Goal: Transaction & Acquisition: Purchase product/service

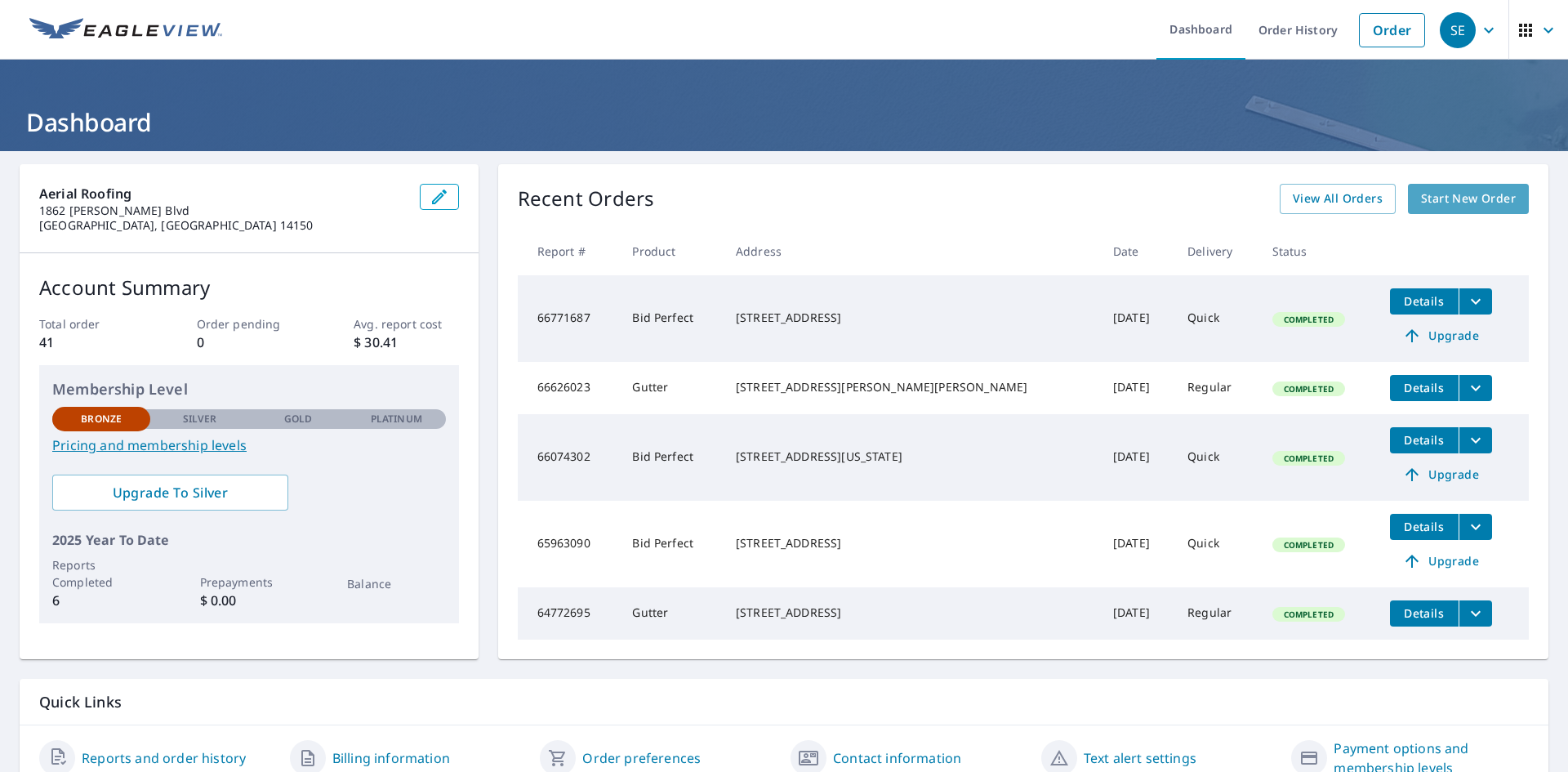
click at [1447, 197] on span "Start New Order" at bounding box center [1468, 199] width 95 height 21
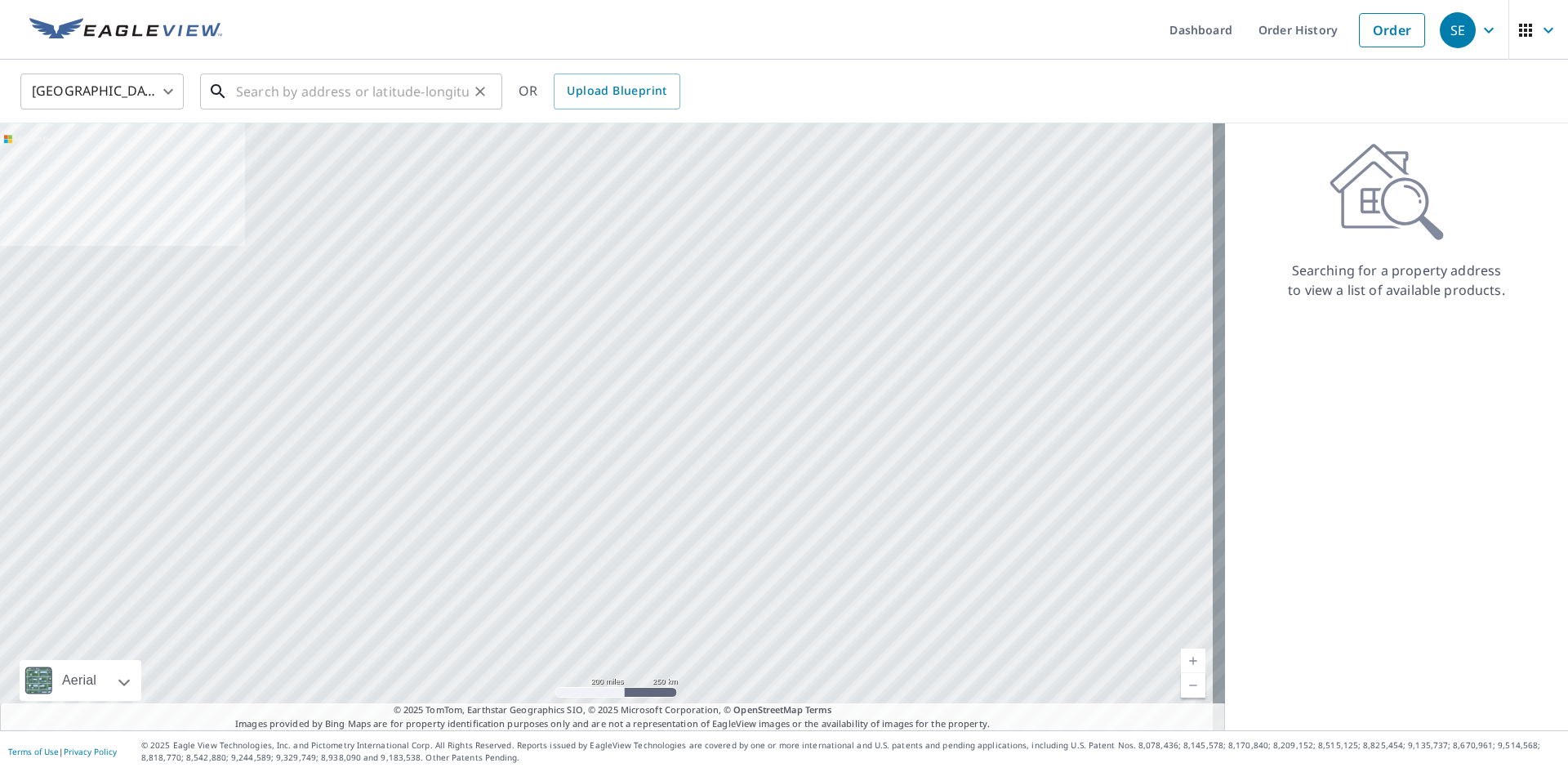
click at [249, 91] on input "text" at bounding box center [352, 91] width 232 height 46
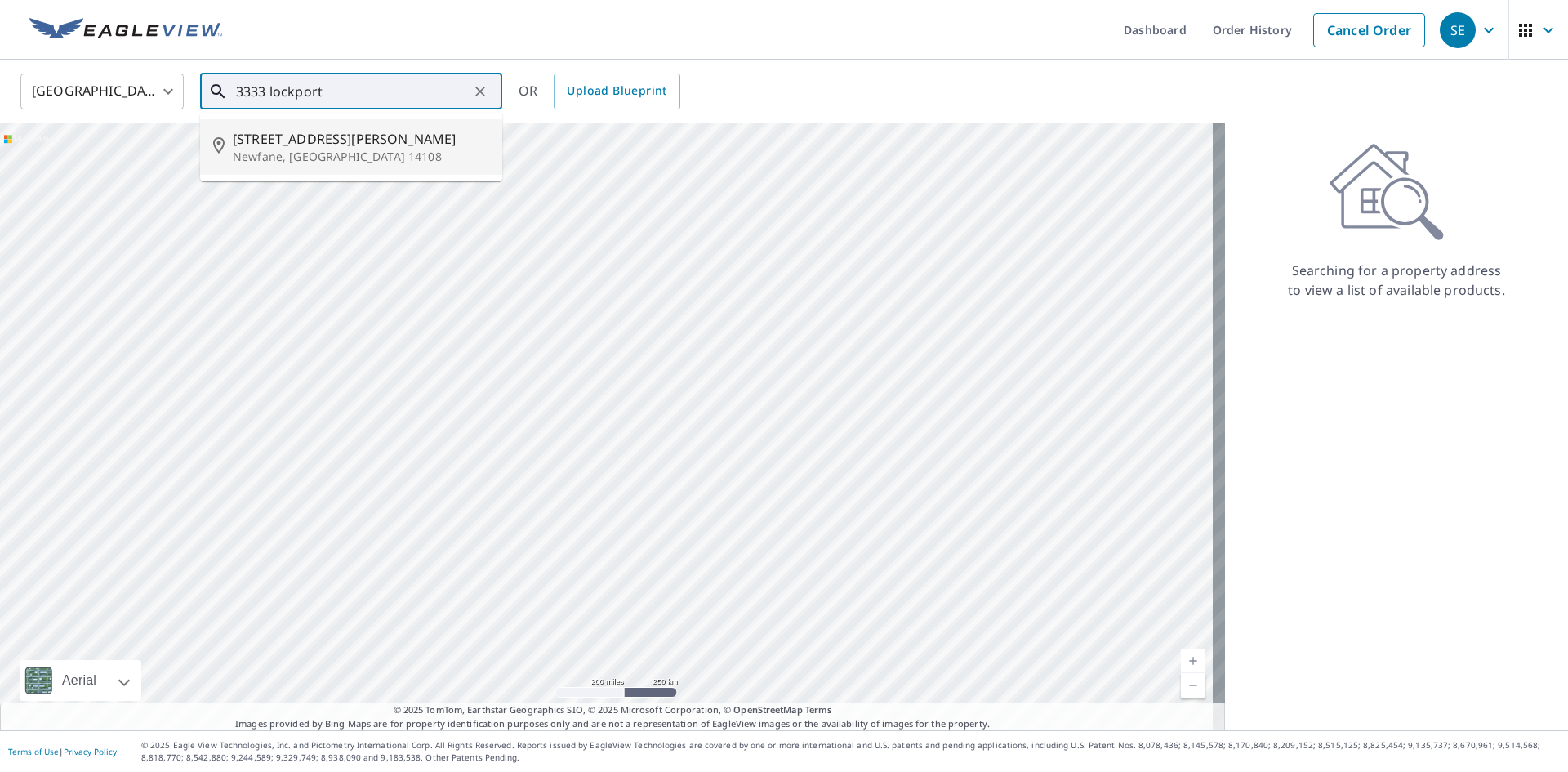
click at [316, 139] on span "[STREET_ADDRESS][PERSON_NAME]" at bounding box center [361, 138] width 256 height 20
type input "[STREET_ADDRESS][PERSON_NAME]"
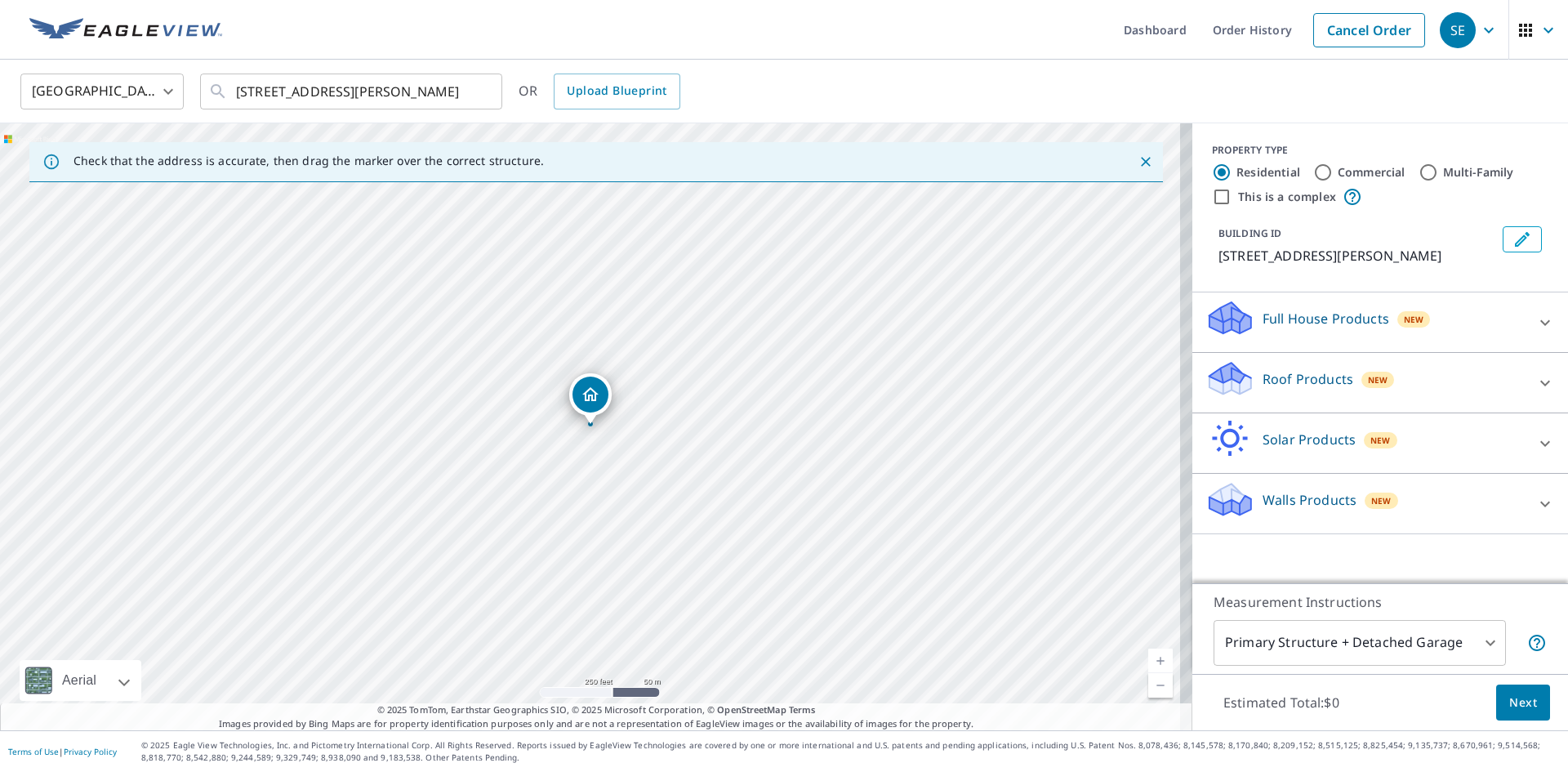
drag, startPoint x: 1518, startPoint y: 707, endPoint x: 1408, endPoint y: 302, distance: 419.7
click at [1408, 302] on div "PROPERTY TYPE Residential Commercial Multi-Family This is a complex BUILDING ID…" at bounding box center [1381, 427] width 376 height 607
click at [1343, 385] on div "Roof Products New" at bounding box center [1365, 383] width 320 height 46
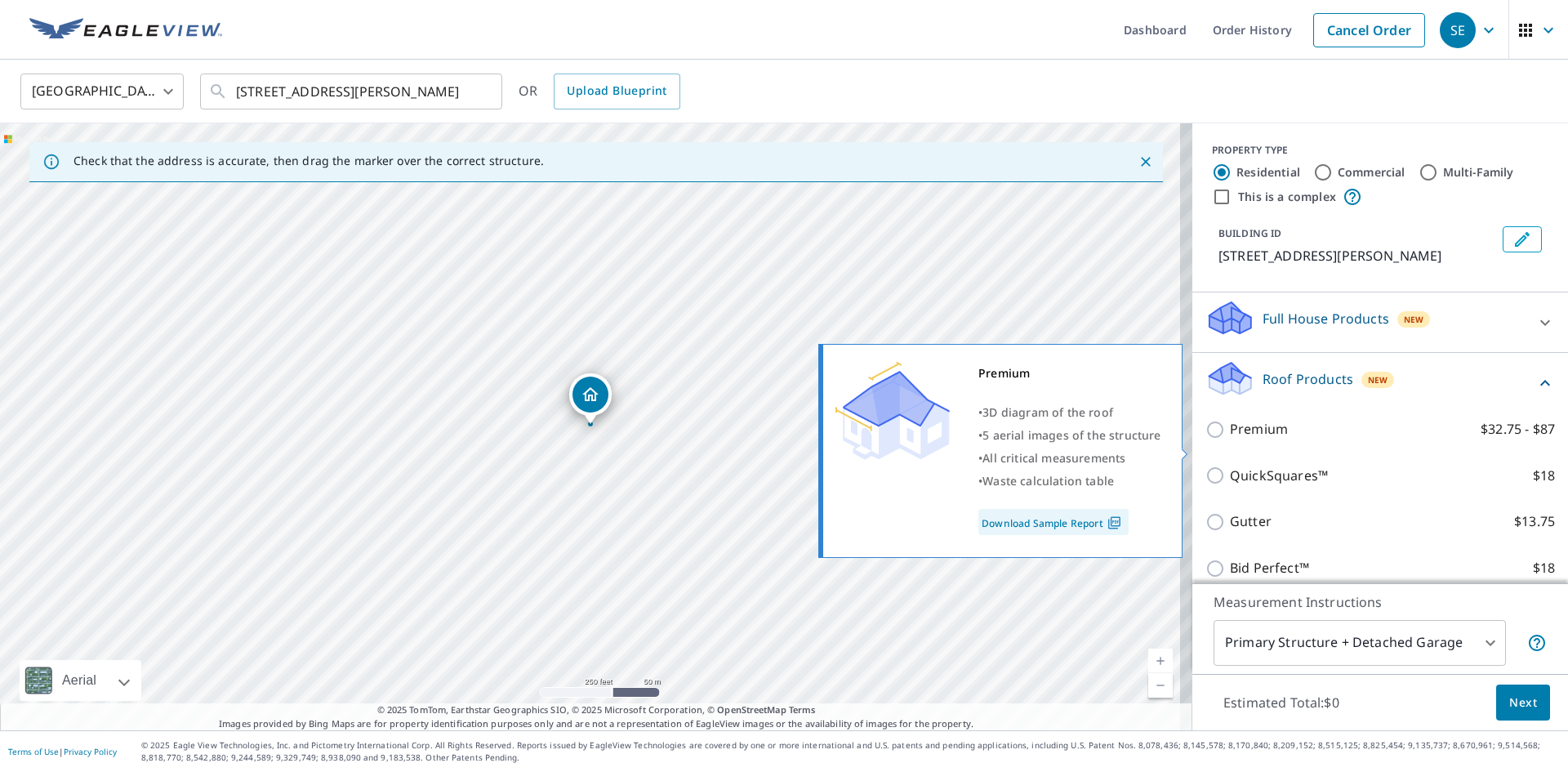
click at [1230, 439] on p "Premium" at bounding box center [1260, 429] width 58 height 21
click at [1227, 439] on input "Premium $32.75 - $87" at bounding box center [1218, 429] width 25 height 20
checkbox input "true"
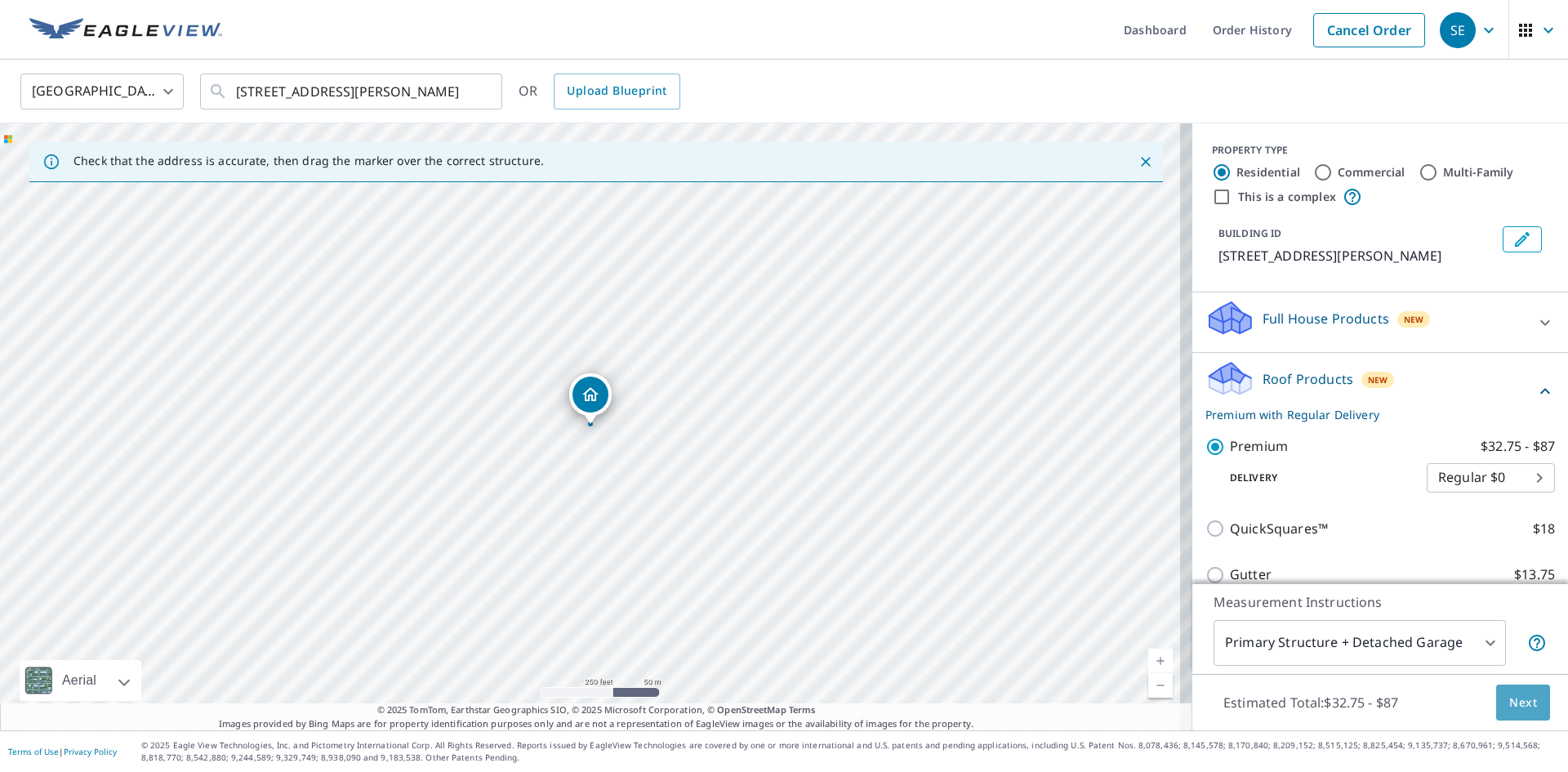
click at [1526, 697] on button "Next" at bounding box center [1523, 703] width 54 height 37
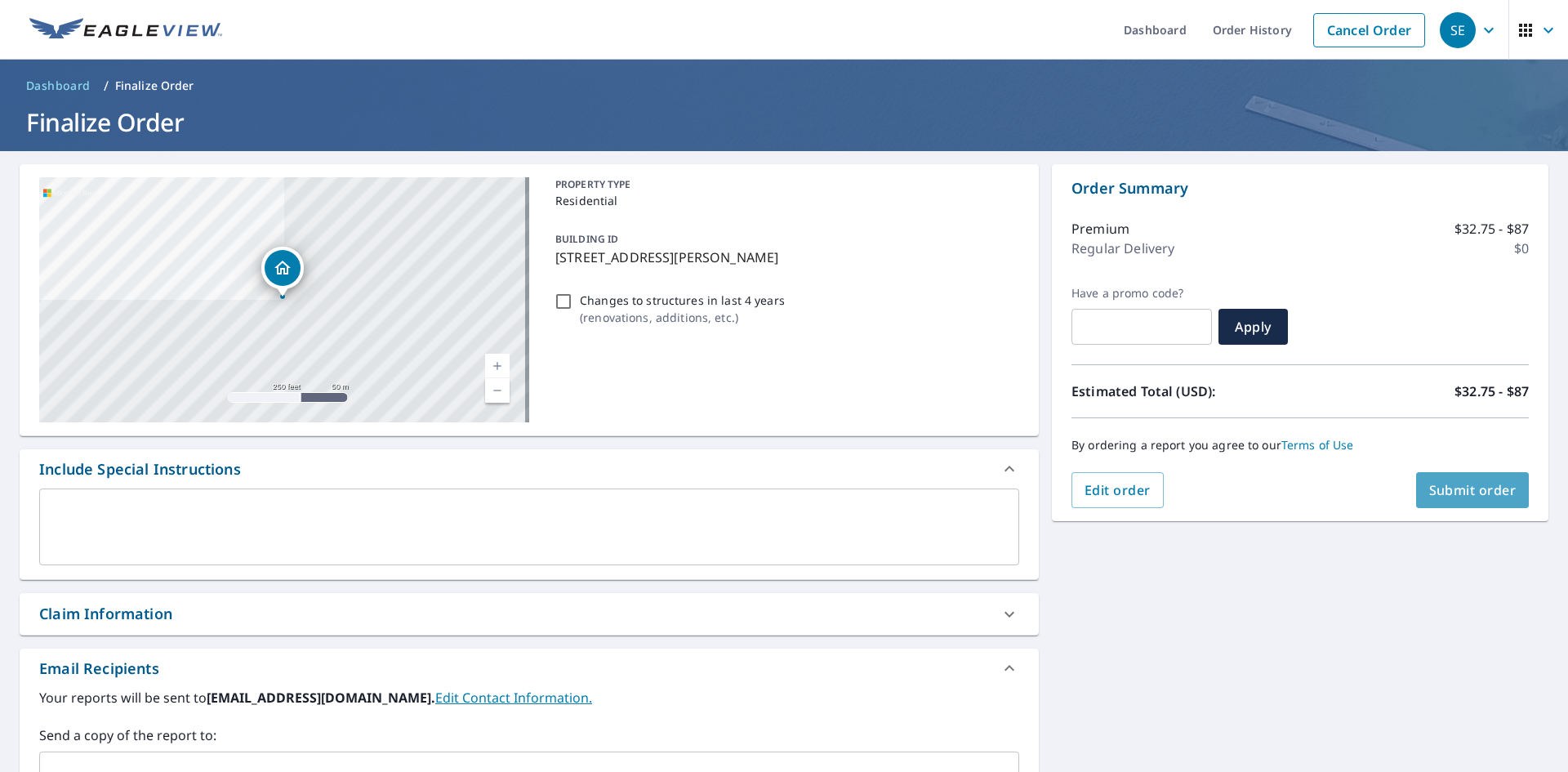
click at [1488, 491] on span "Submit order" at bounding box center [1473, 490] width 87 height 18
